Goal: Communication & Community: Ask a question

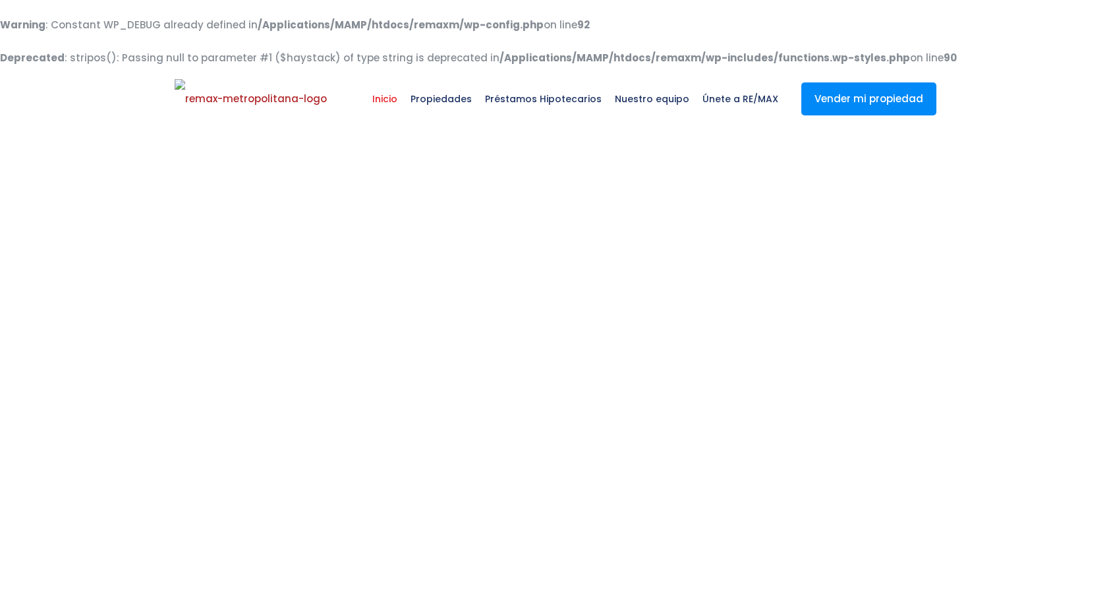
select select
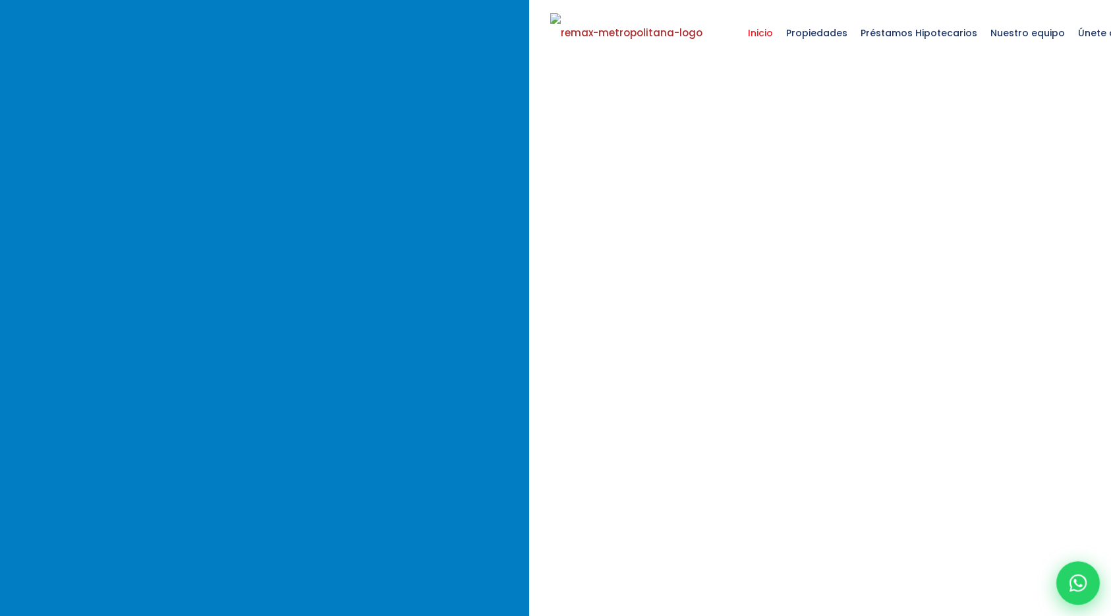
click at [1070, 585] on icon at bounding box center [1078, 582] width 17 height 17
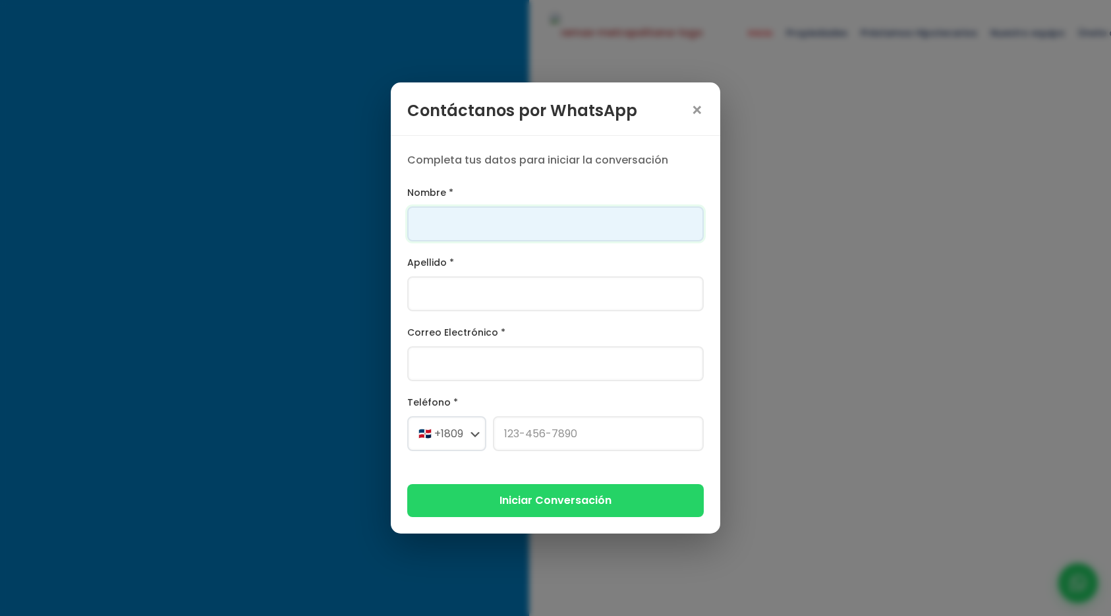
click at [522, 236] on input "Nombre *" at bounding box center [555, 223] width 297 height 35
type input "Franklin"
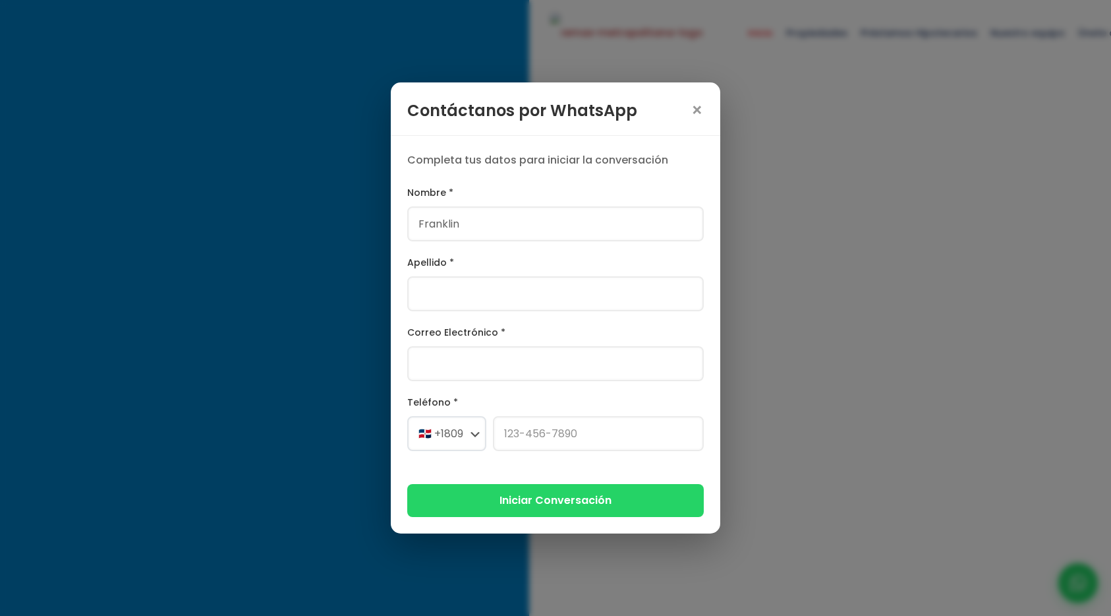
type input "[PERSON_NAME]"
type input "[PERSON_NAME][EMAIL_ADDRESS][PERSON_NAME][DOMAIN_NAME]"
select select "+1"
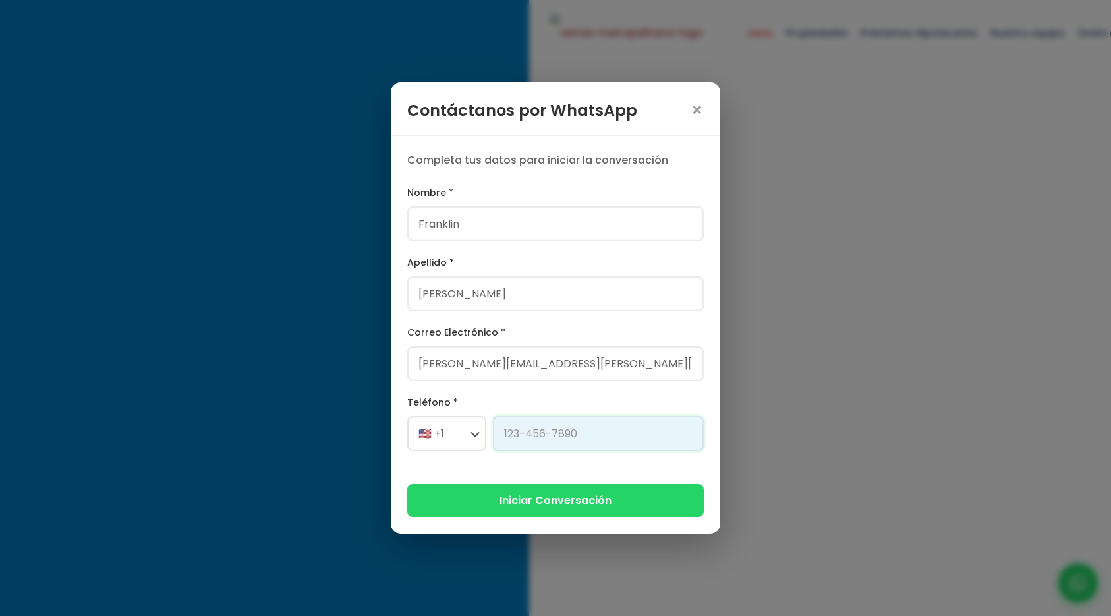
type input "[PHONE_NUMBER]"
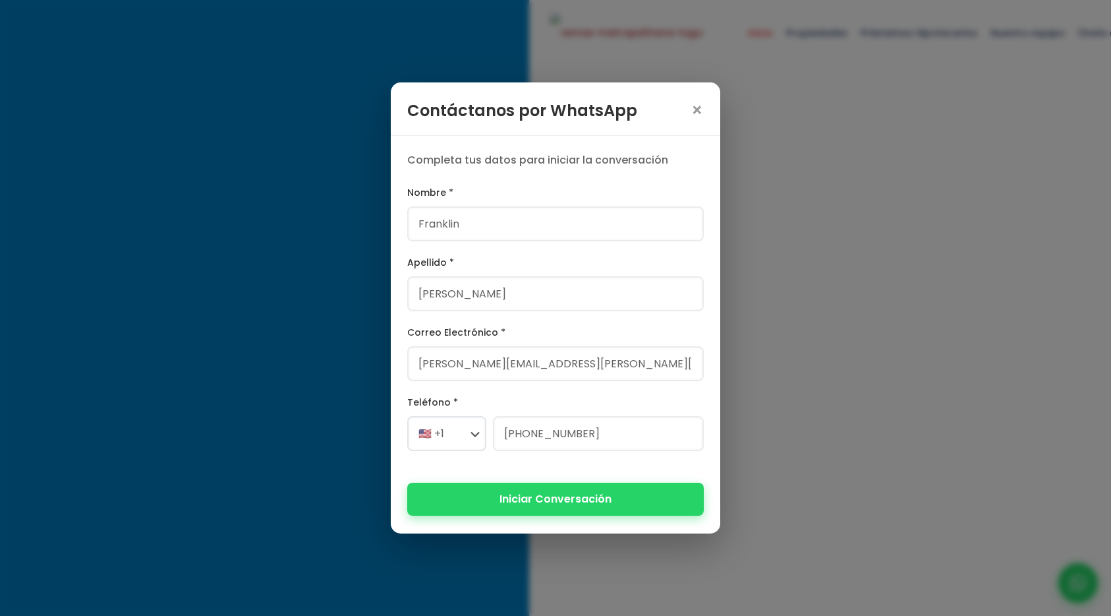
click at [549, 494] on button "Iniciar Conversación" at bounding box center [555, 498] width 297 height 32
